Goal: Task Accomplishment & Management: Complete application form

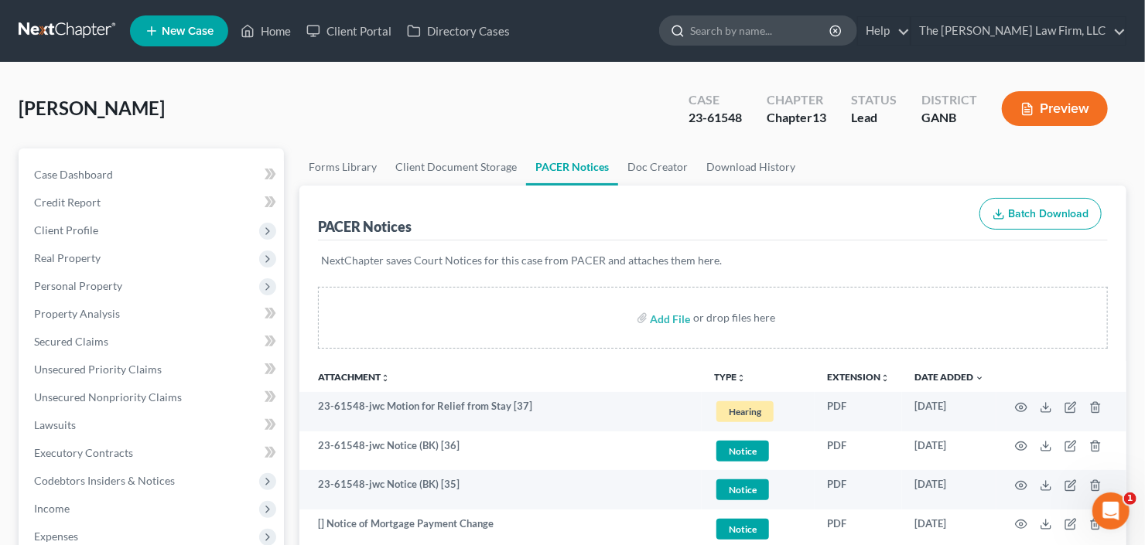
click at [791, 35] on input "search" at bounding box center [761, 30] width 142 height 29
type input "porte"
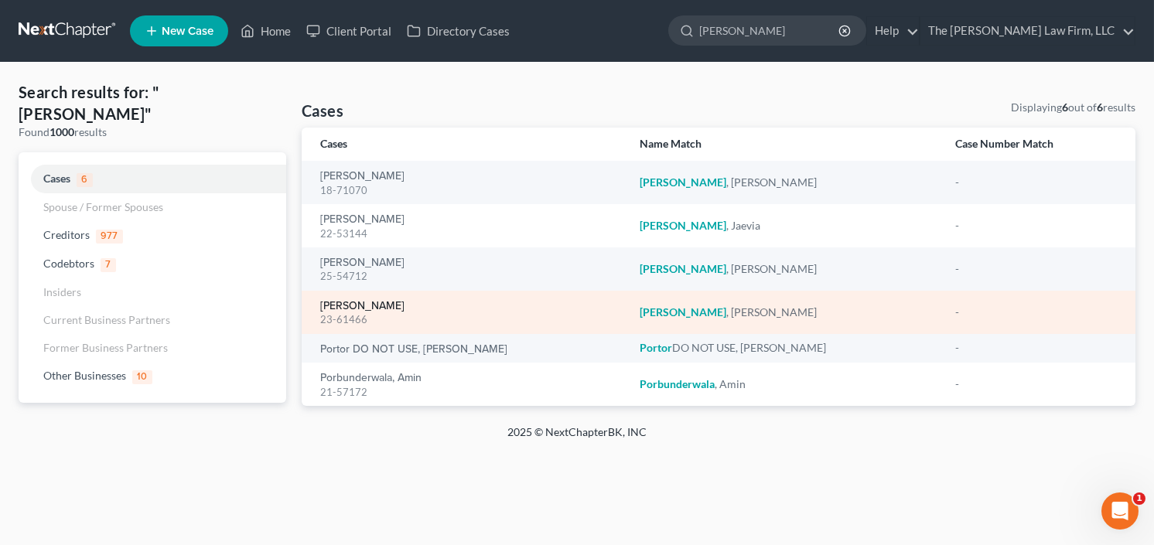
click at [341, 305] on link "[PERSON_NAME]" at bounding box center [362, 306] width 84 height 11
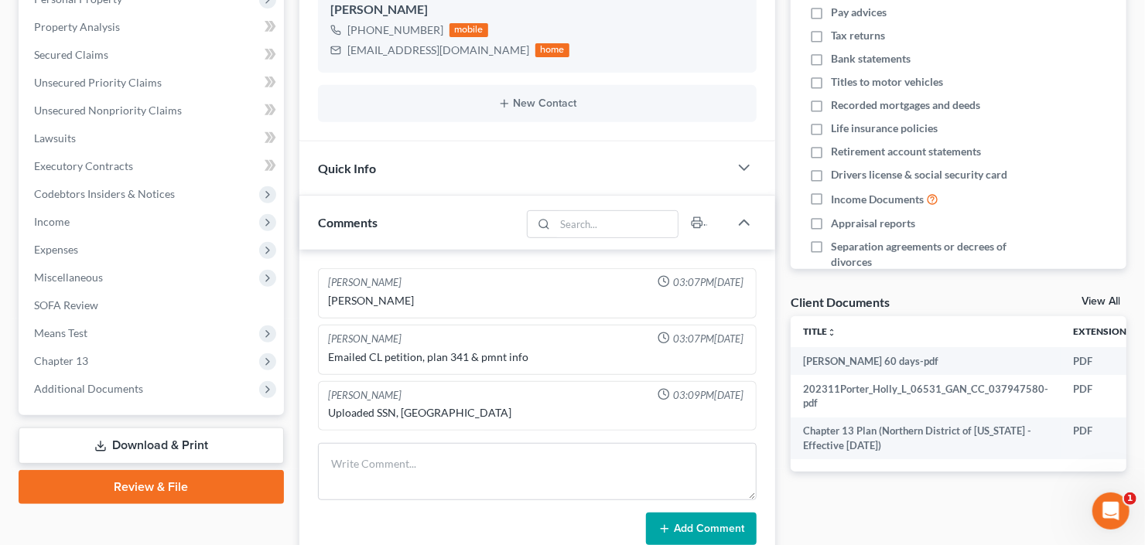
scroll to position [371, 0]
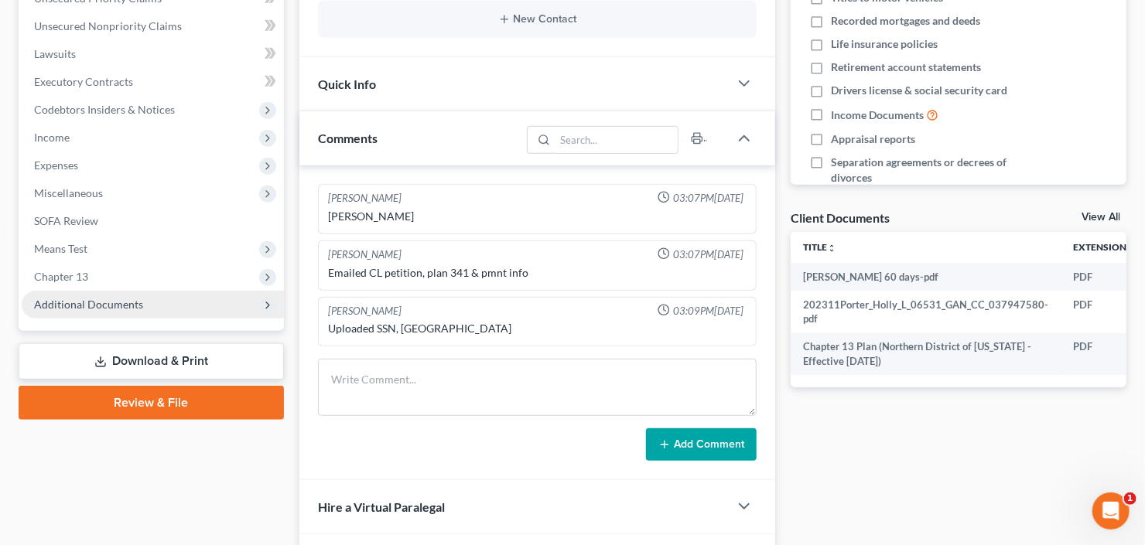
click at [97, 305] on span "Additional Documents" at bounding box center [88, 304] width 109 height 13
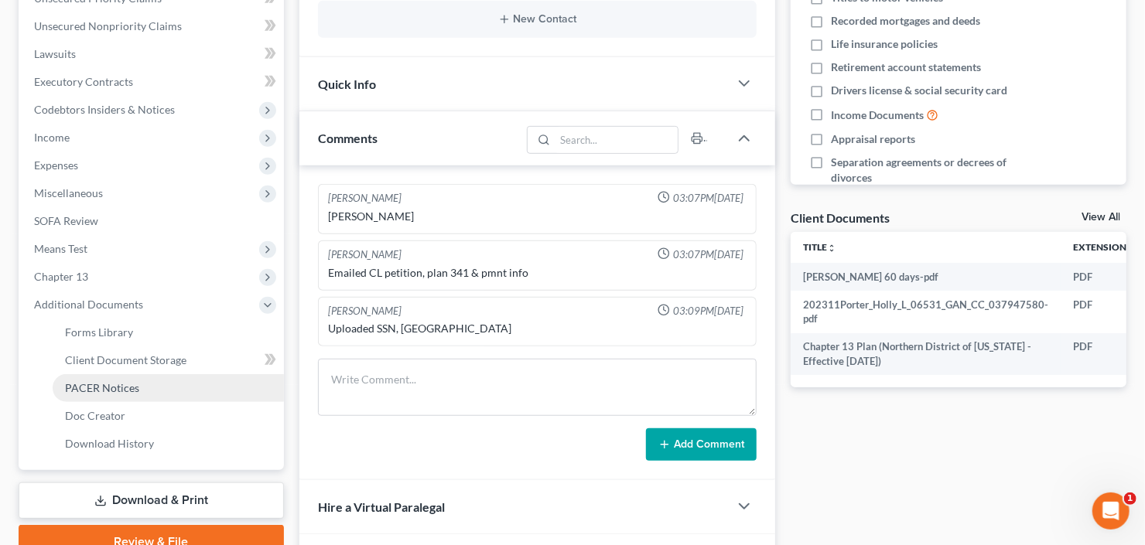
click at [114, 395] on link "PACER Notices" at bounding box center [168, 388] width 231 height 28
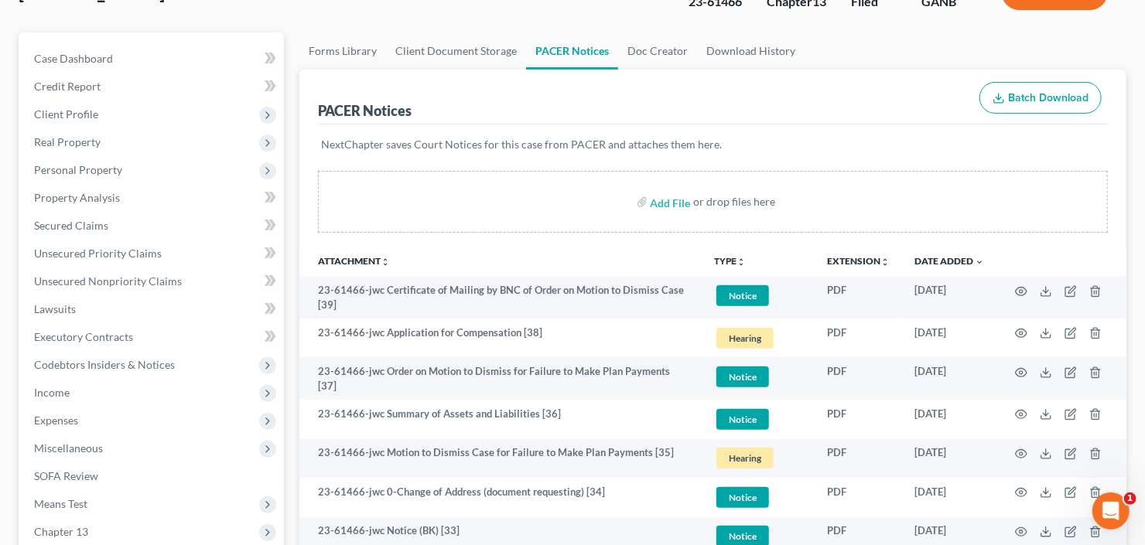
scroll to position [124, 0]
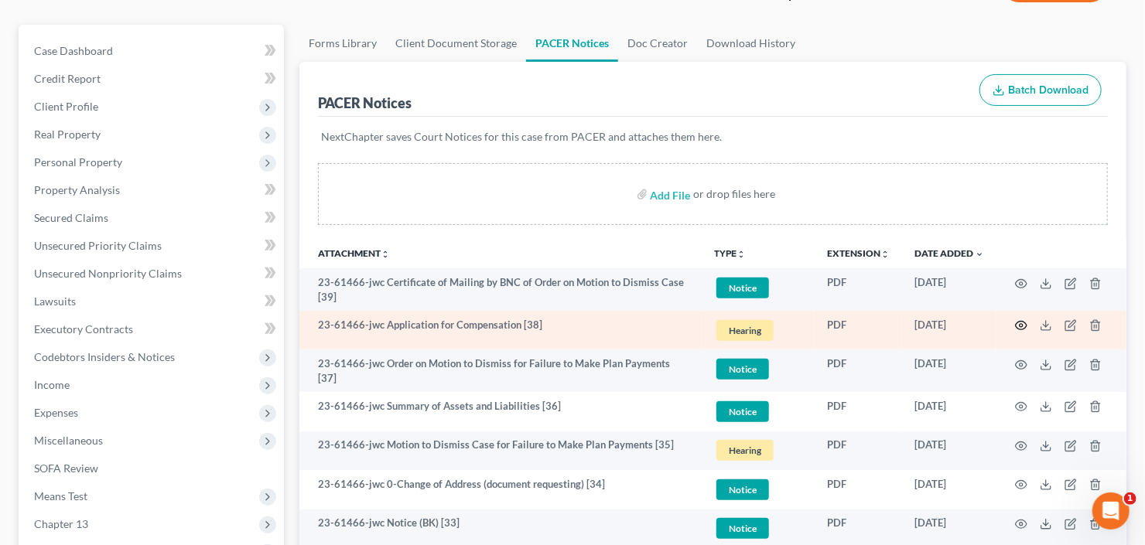
click at [1020, 324] on circle "button" at bounding box center [1020, 325] width 3 height 3
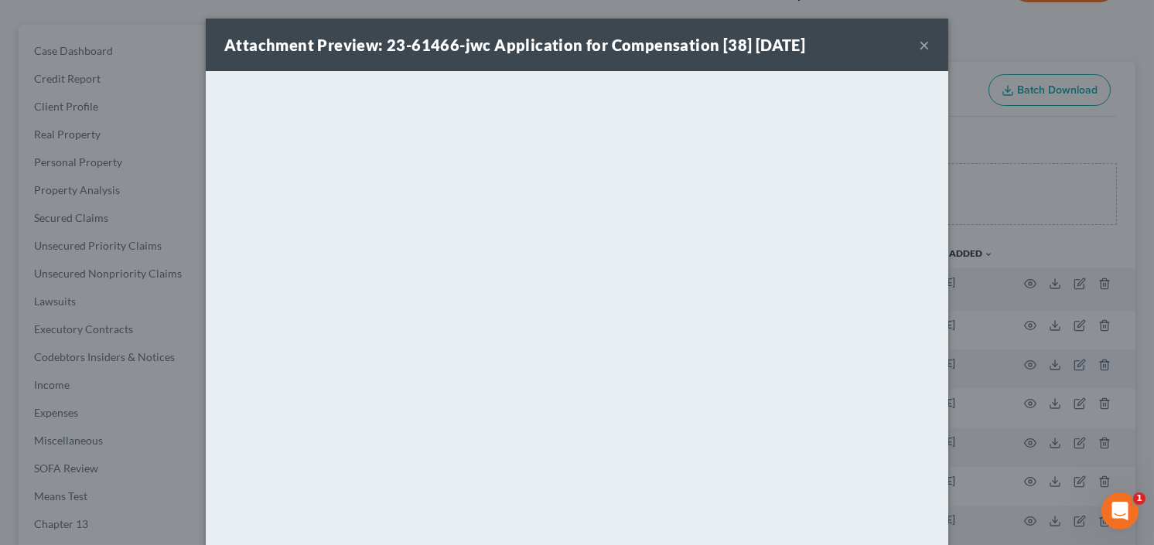
click at [919, 43] on button "×" at bounding box center [924, 45] width 11 height 19
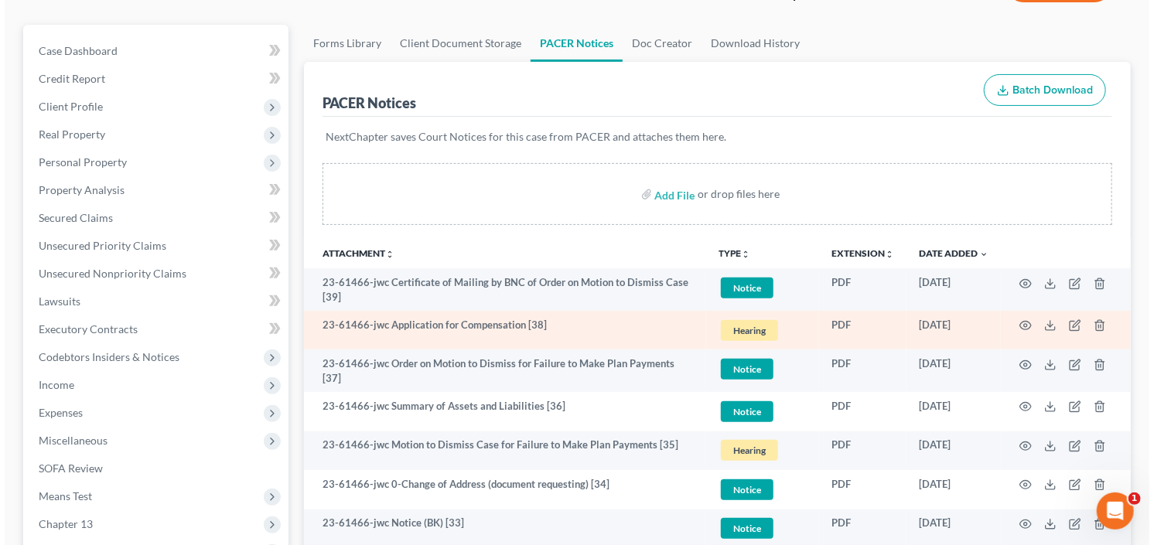
scroll to position [186, 0]
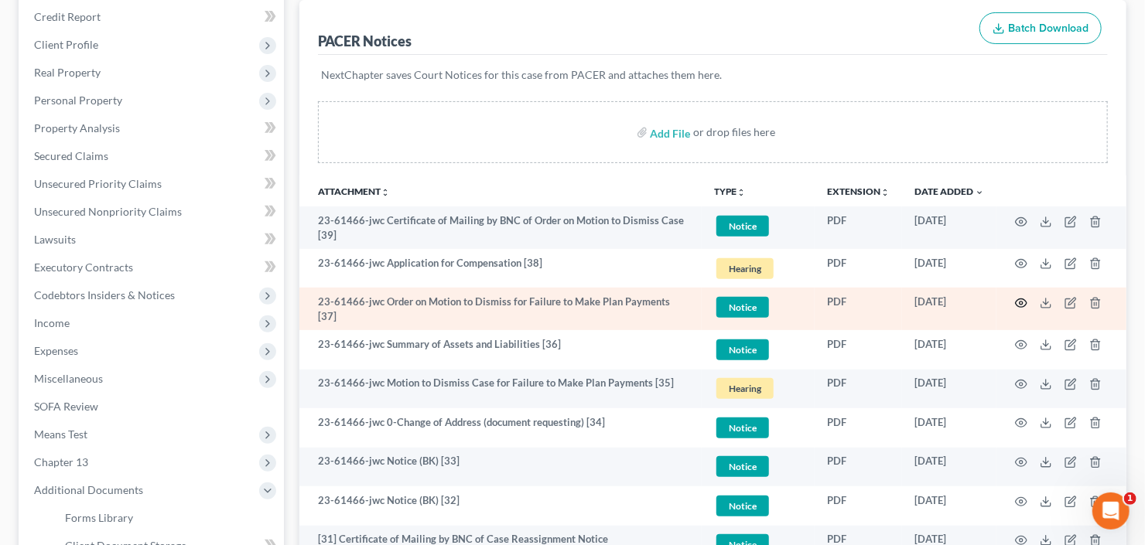
click at [1019, 302] on circle "button" at bounding box center [1020, 303] width 3 height 3
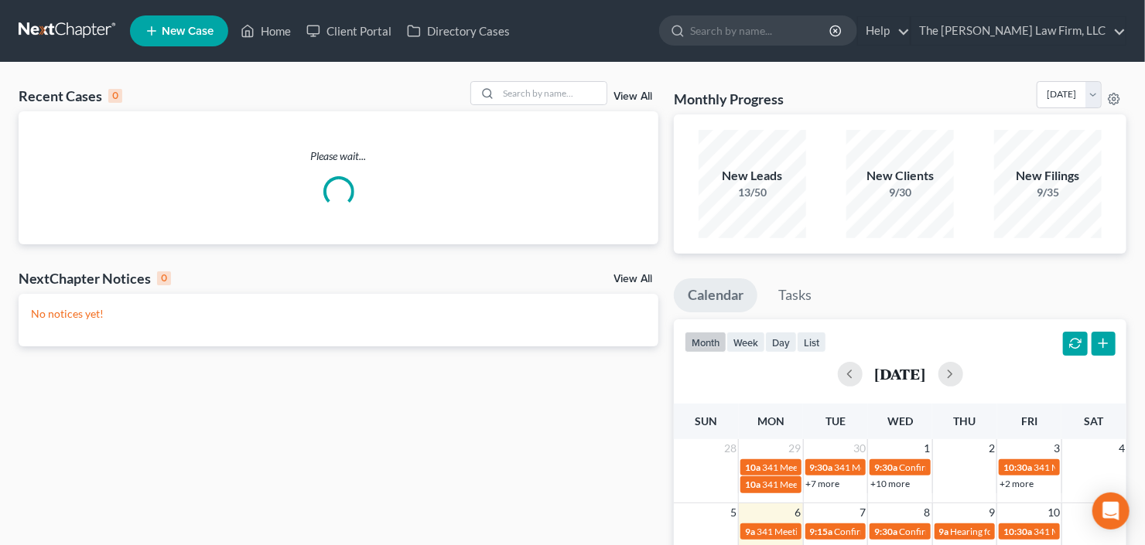
click at [152, 29] on line at bounding box center [152, 31] width 0 height 9
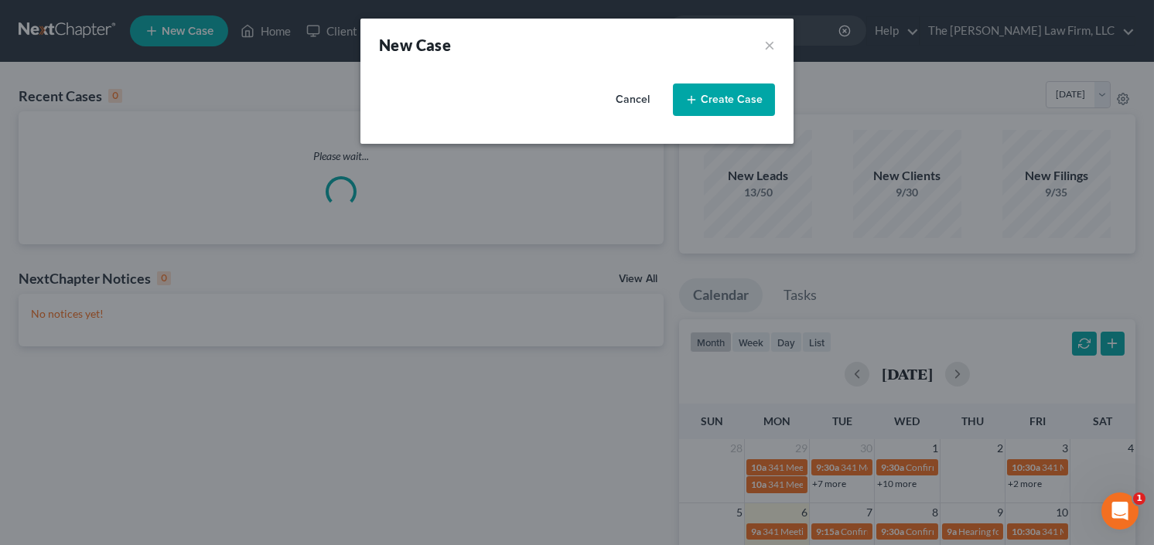
select select "19"
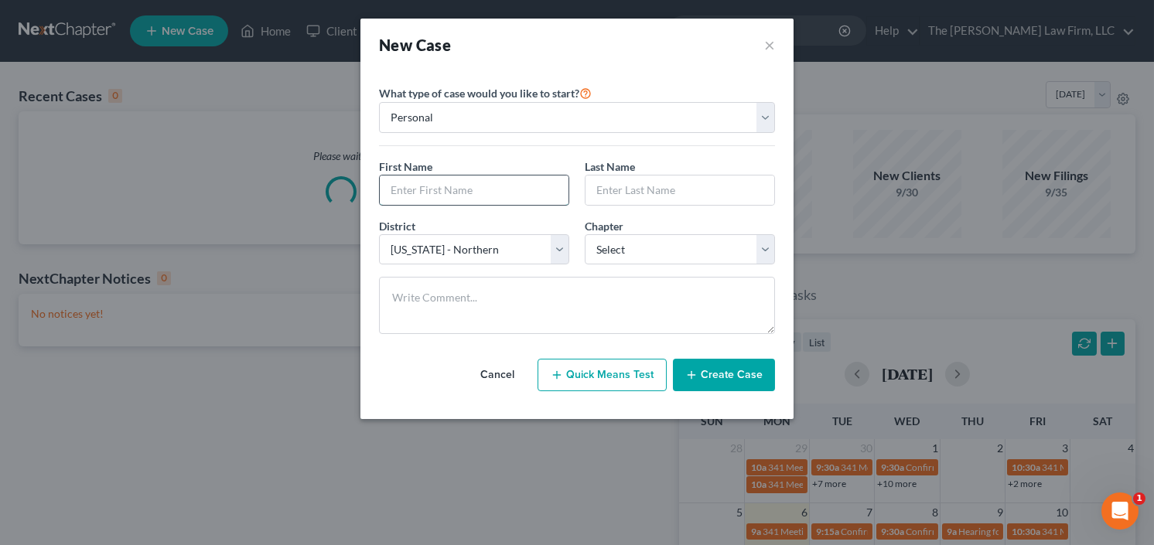
click at [445, 190] on input "text" at bounding box center [474, 190] width 189 height 29
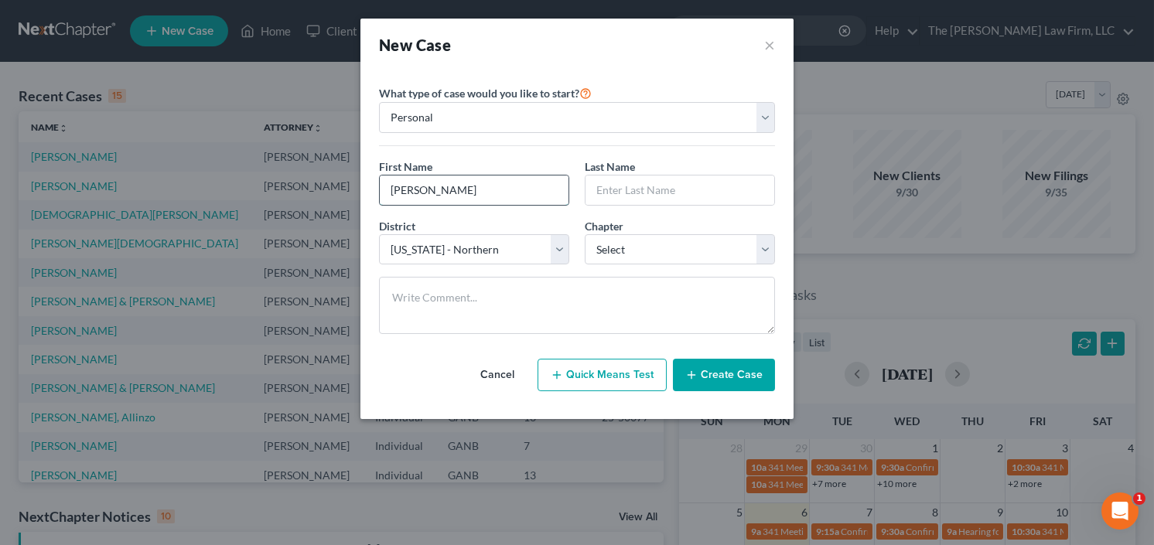
type input "[PERSON_NAME]"
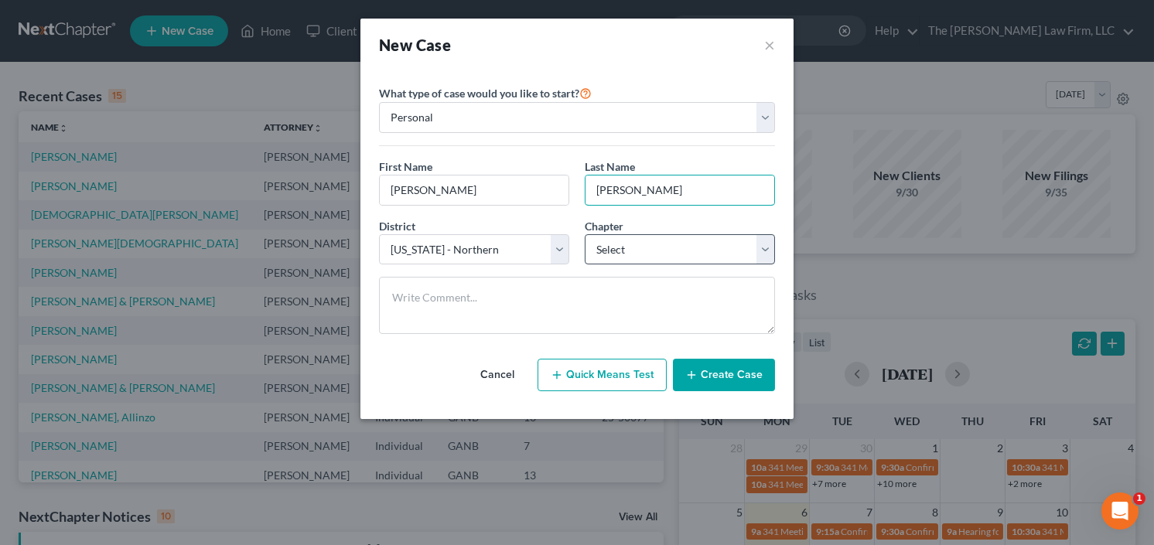
type input "[PERSON_NAME]"
click at [657, 260] on select "Select 7 11 12 13" at bounding box center [680, 249] width 190 height 31
select select "0"
click at [585, 234] on select "Select 7 11 12 13" at bounding box center [680, 249] width 190 height 31
drag, startPoint x: 737, startPoint y: 374, endPoint x: 747, endPoint y: 370, distance: 10.5
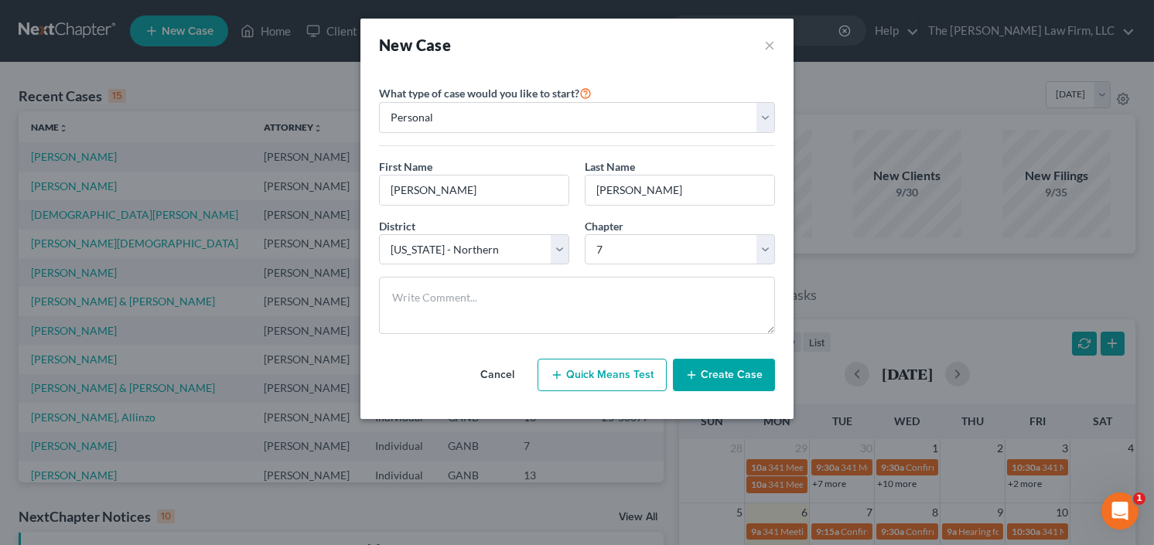
click at [738, 374] on button "Create Case" at bounding box center [724, 375] width 102 height 32
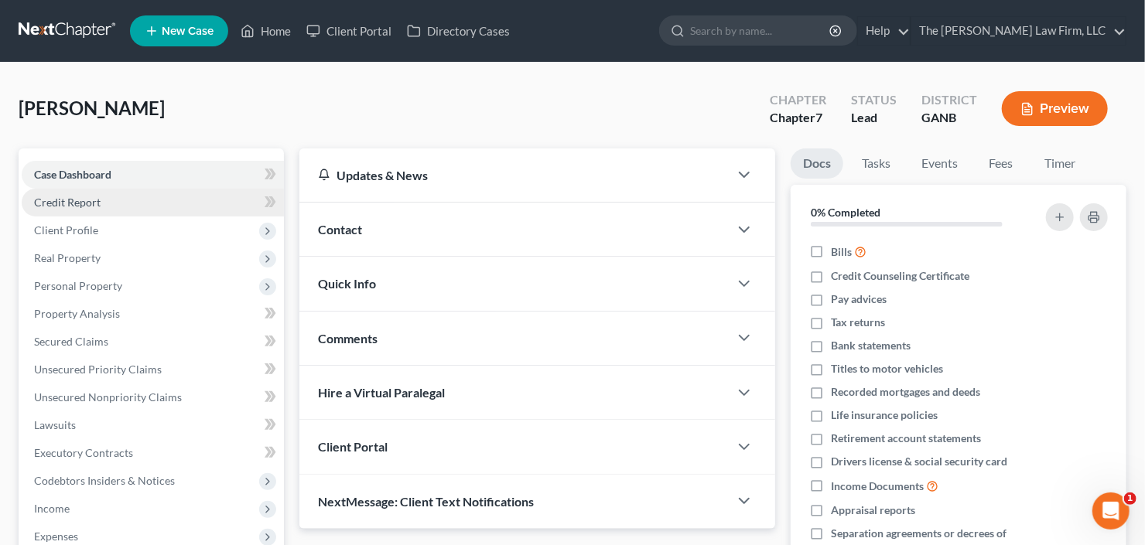
click at [101, 210] on link "Credit Report" at bounding box center [153, 203] width 262 height 28
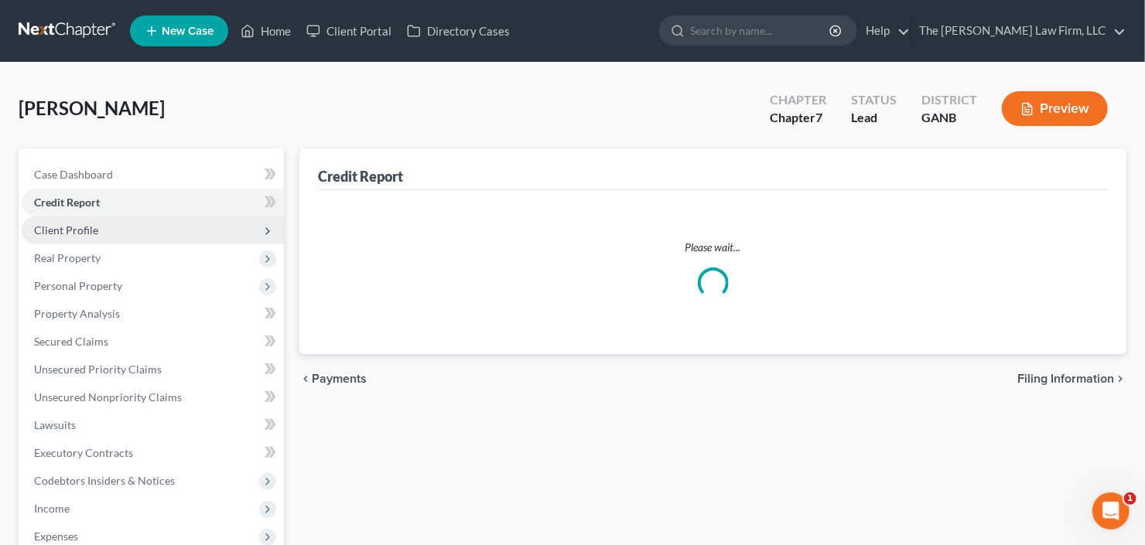
click at [107, 241] on span "Client Profile" at bounding box center [153, 231] width 262 height 28
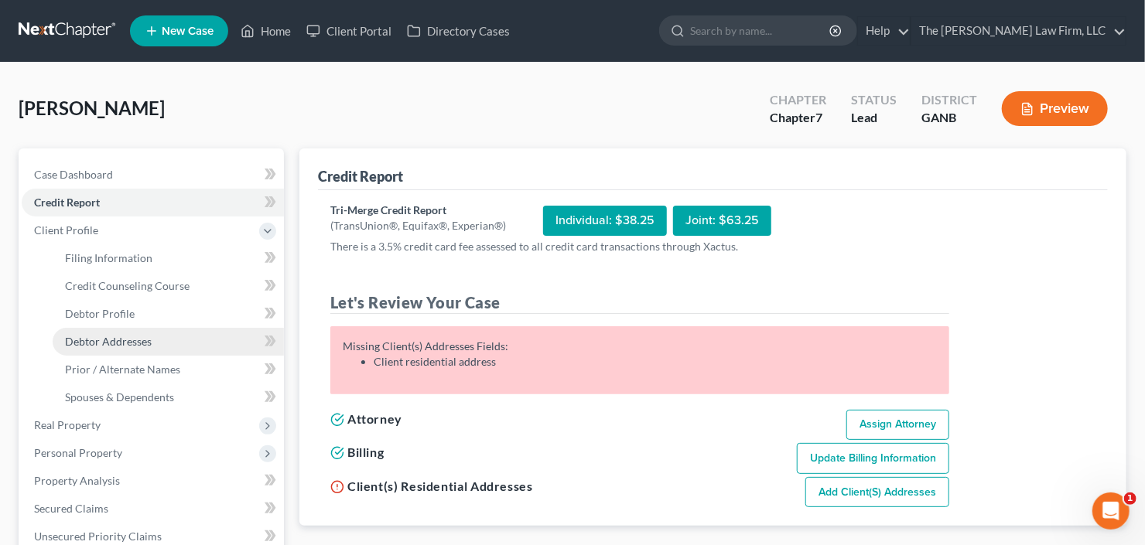
click at [114, 343] on span "Debtor Addresses" at bounding box center [108, 341] width 87 height 13
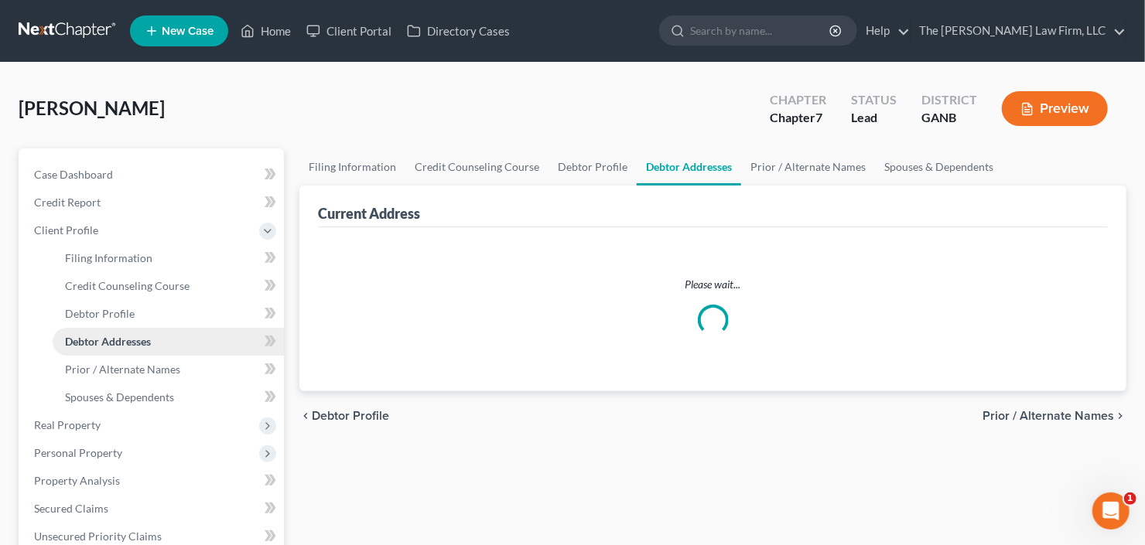
select select "0"
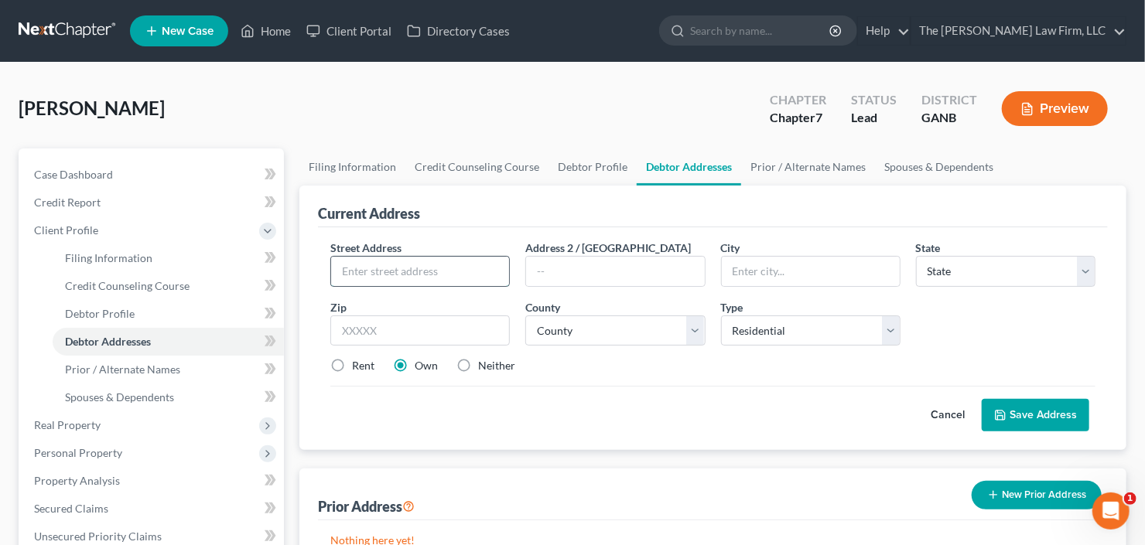
click at [456, 269] on input "text" at bounding box center [420, 271] width 178 height 29
type input "[STREET_ADDRESS]"
type input "30094"
type input "[PERSON_NAME]"
select select "10"
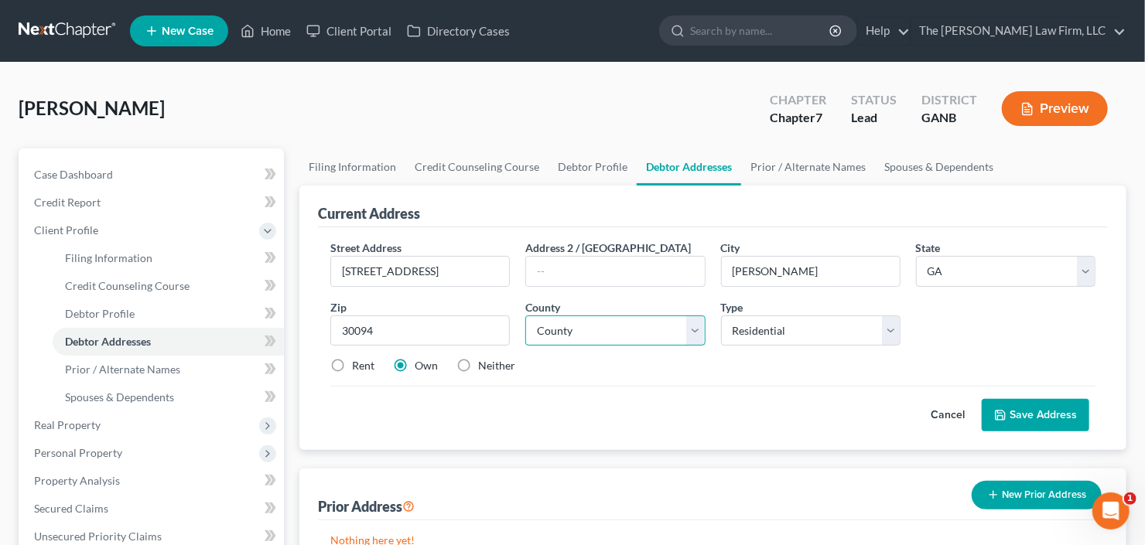
click at [599, 323] on select "County [GEOGRAPHIC_DATA] [GEOGRAPHIC_DATA] [GEOGRAPHIC_DATA] [GEOGRAPHIC_DATA] …" at bounding box center [614, 331] width 179 height 31
select select "121"
click at [525, 316] on select "County [GEOGRAPHIC_DATA] [GEOGRAPHIC_DATA] [GEOGRAPHIC_DATA] [GEOGRAPHIC_DATA] …" at bounding box center [614, 331] width 179 height 31
click at [352, 364] on label "Rent" at bounding box center [363, 365] width 22 height 15
click at [358, 364] on input "Rent" at bounding box center [363, 363] width 10 height 10
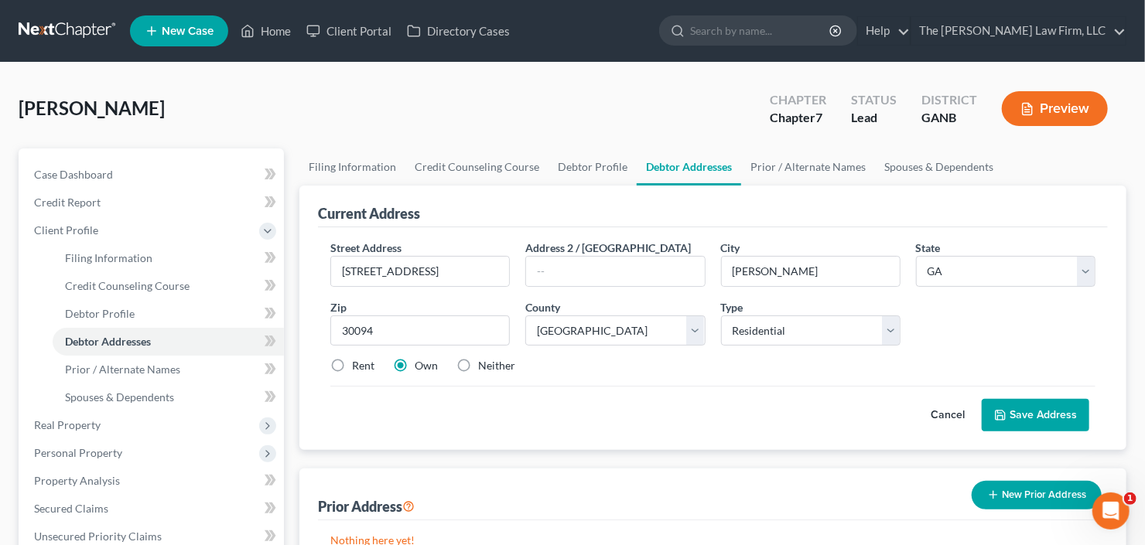
radio input "true"
click at [1060, 407] on button "Save Address" at bounding box center [1036, 415] width 108 height 32
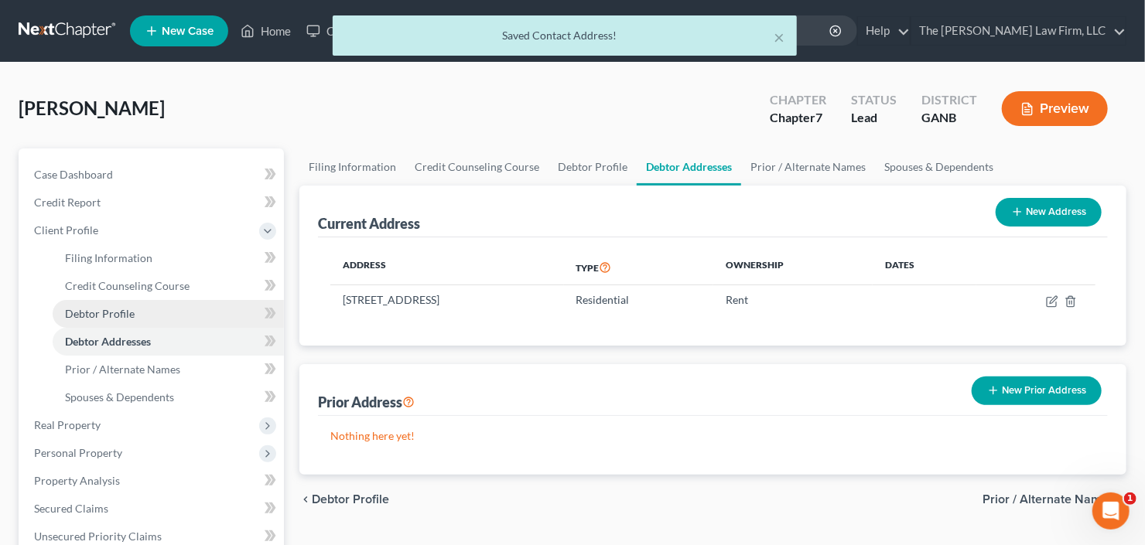
click at [99, 302] on link "Debtor Profile" at bounding box center [168, 314] width 231 height 28
select select "0"
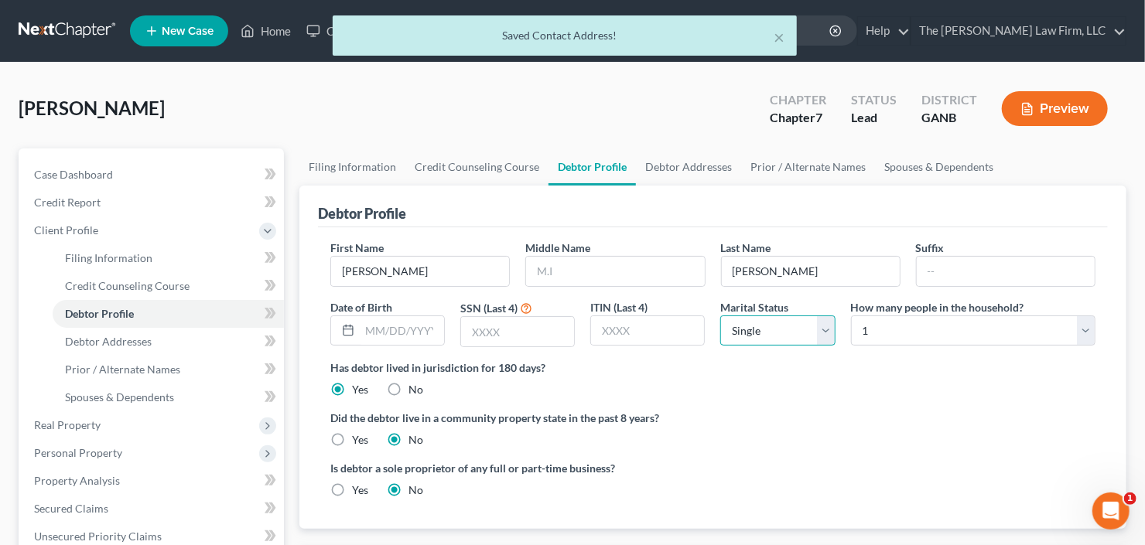
click at [784, 334] on select "Select Single Married Separated Divorced Widowed" at bounding box center [777, 331] width 114 height 31
select select "1"
click at [720, 316] on select "Select Single Married Separated Divorced Widowed" at bounding box center [777, 331] width 114 height 31
click at [937, 331] on select "Select 1 2 3 4 5 6 7 8 9 10 11 12 13 14 15 16 17 18 19 20" at bounding box center [973, 331] width 244 height 31
select select "4"
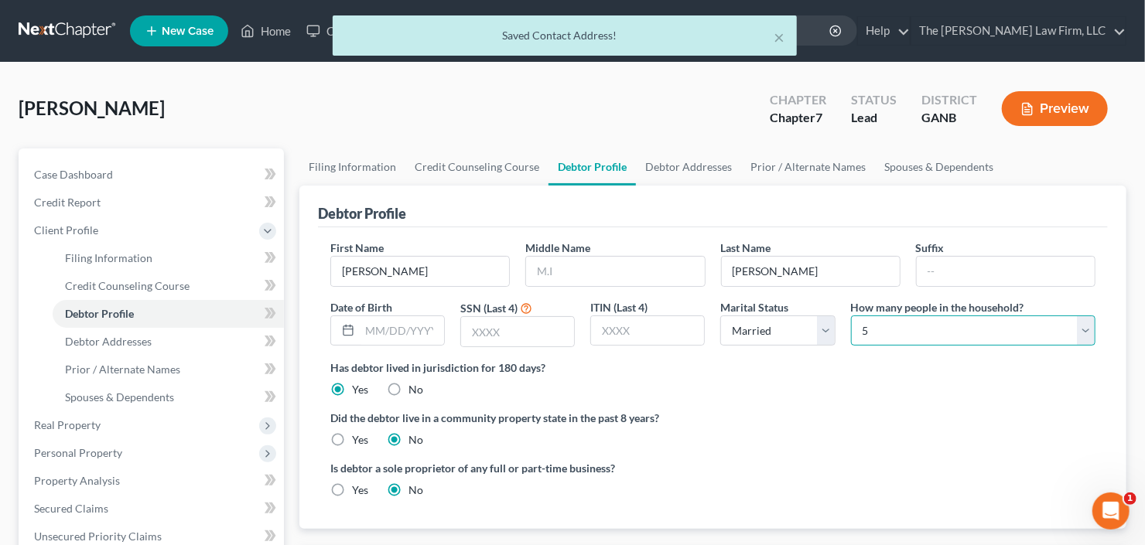
click at [851, 316] on select "Select 1 2 3 4 5 6 7 8 9 10 11 12 13 14 15 16 17 18 19 20" at bounding box center [973, 331] width 244 height 31
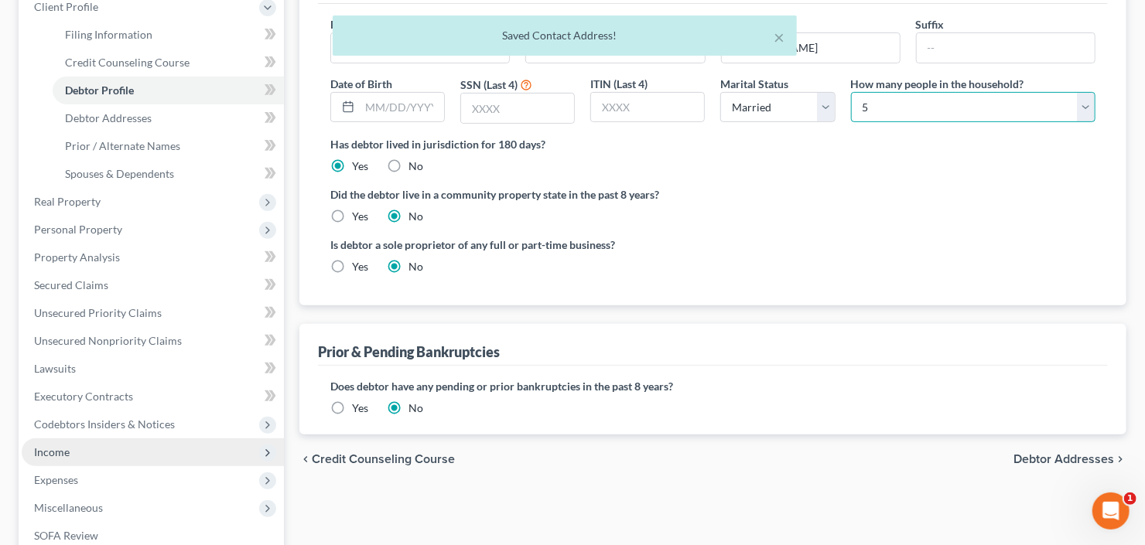
scroll to position [309, 0]
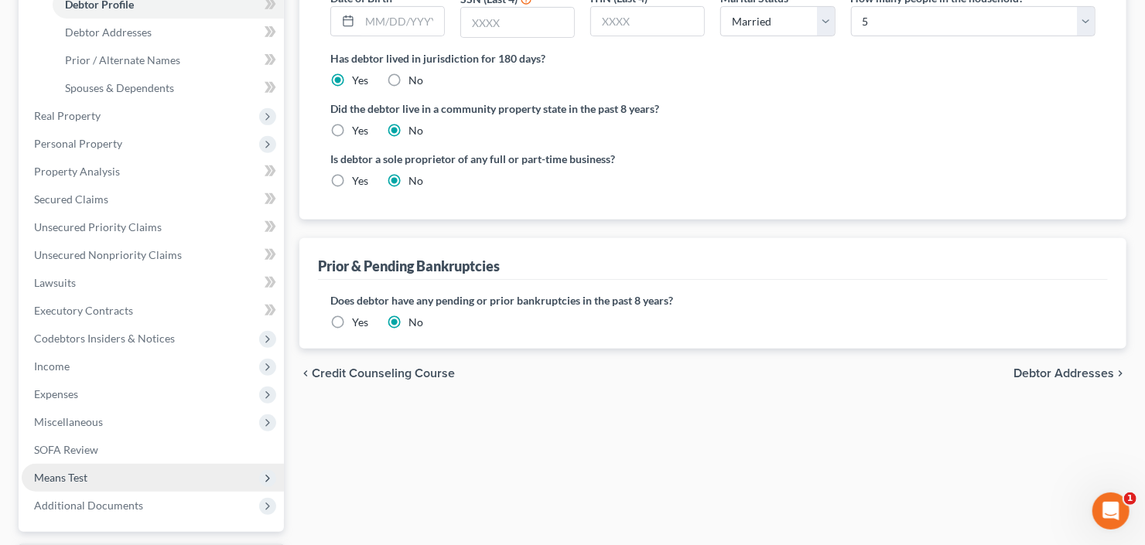
click at [86, 473] on span "Means Test" at bounding box center [60, 477] width 53 height 13
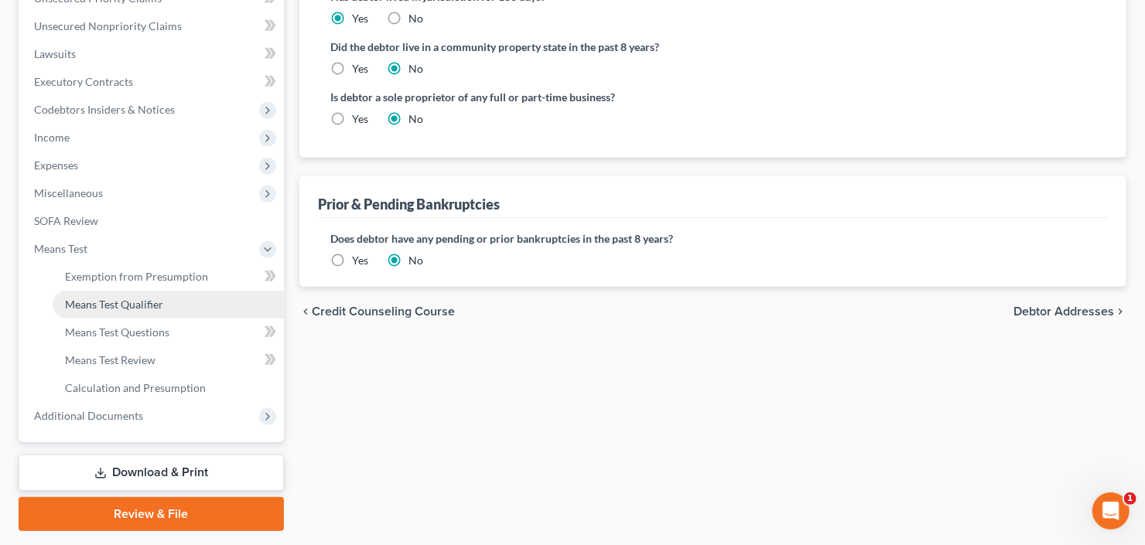
click at [123, 306] on span "Means Test Qualifier" at bounding box center [114, 304] width 98 height 13
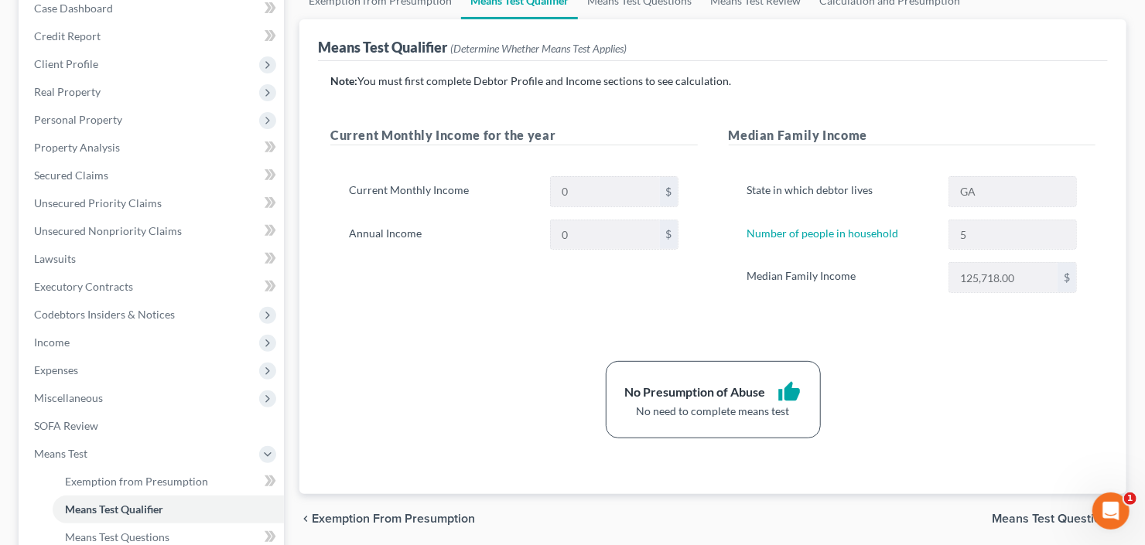
scroll to position [186, 0]
